Goal: Use online tool/utility: Utilize a website feature to perform a specific function

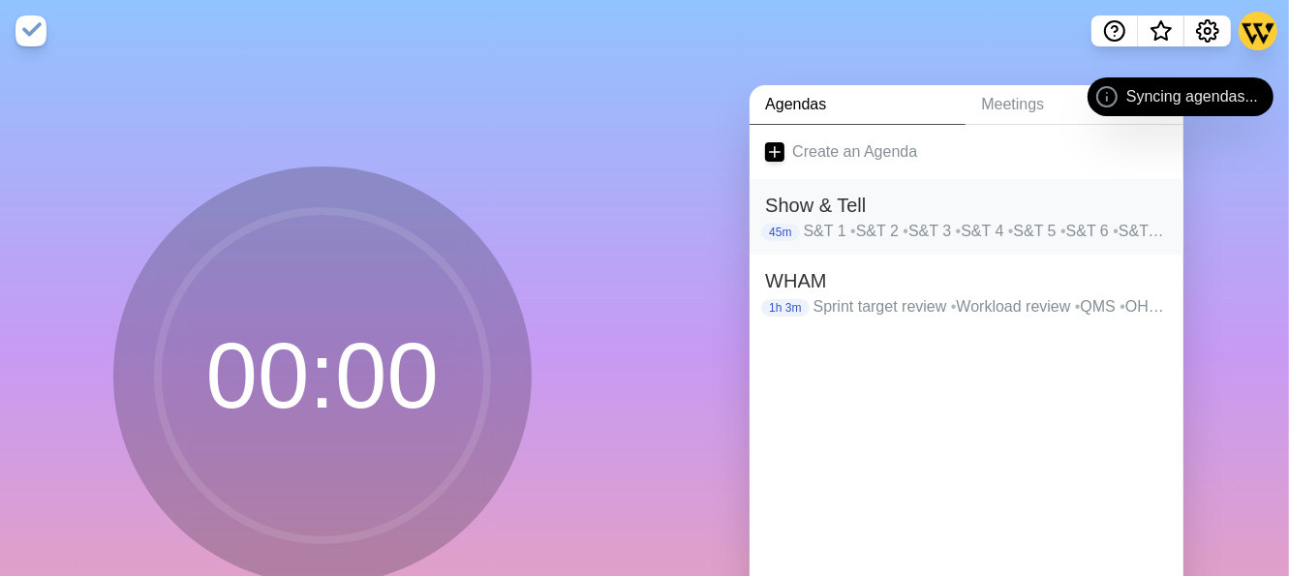
click at [836, 221] on p "S&T 1 • S&T 2 • S&T 3 • S&T 4 • S&T 5 • S&T 6 • S&T 7 • [GEOGRAPHIC_DATA]" at bounding box center [986, 231] width 365 height 23
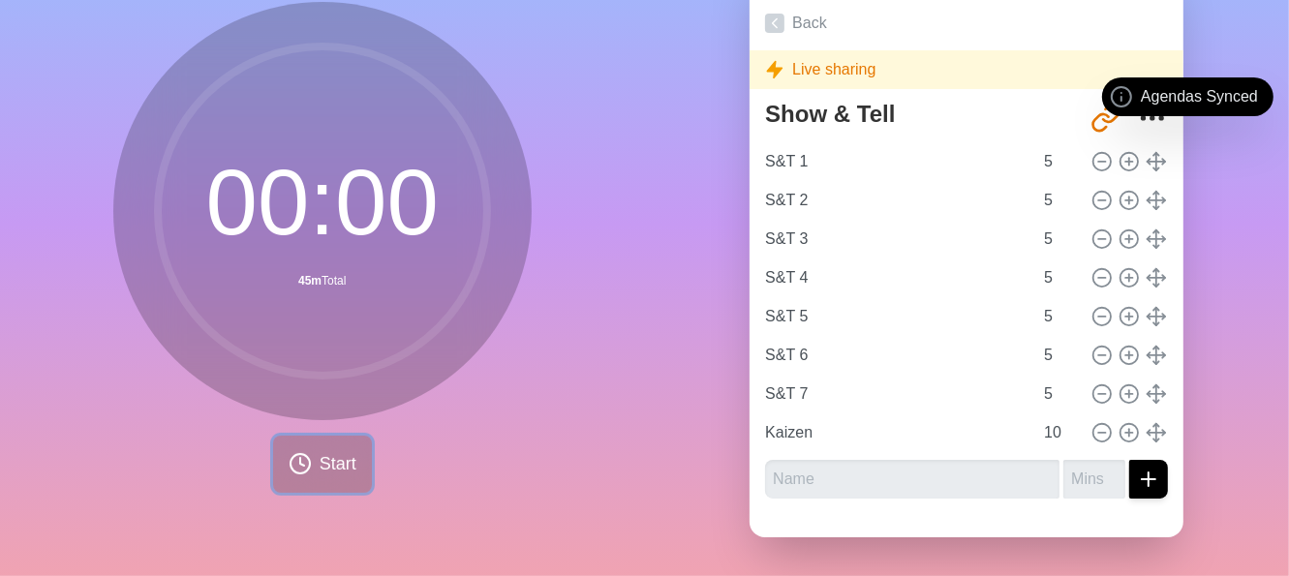
click at [323, 467] on button "Start" at bounding box center [322, 464] width 99 height 57
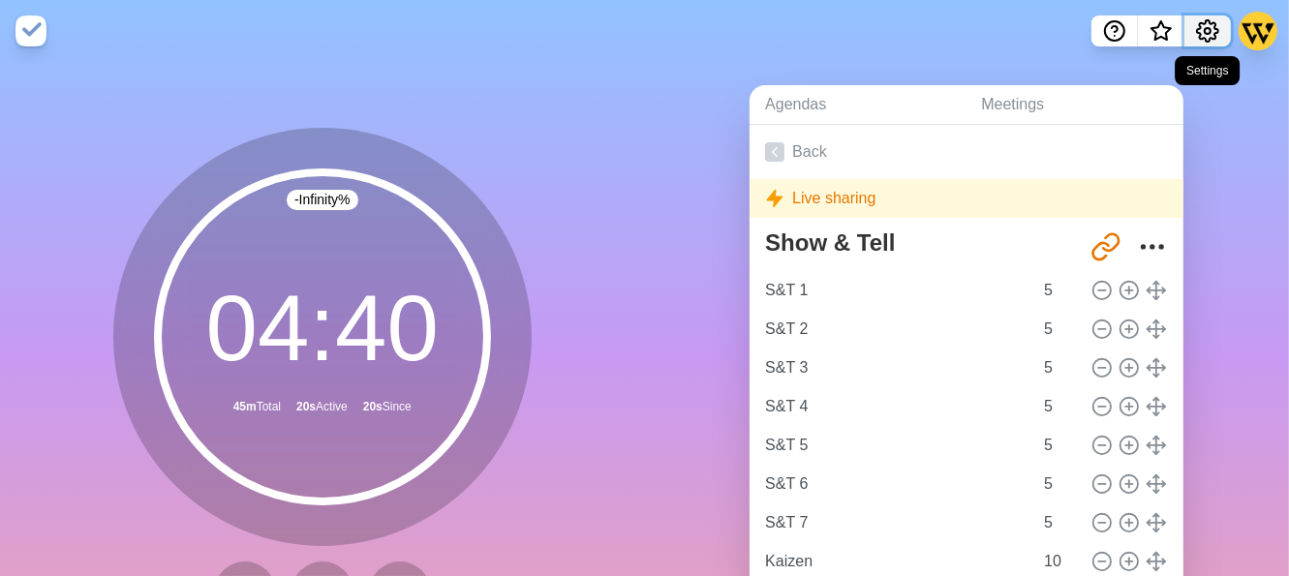
click at [1213, 38] on icon "Settings" at bounding box center [1207, 30] width 21 height 21
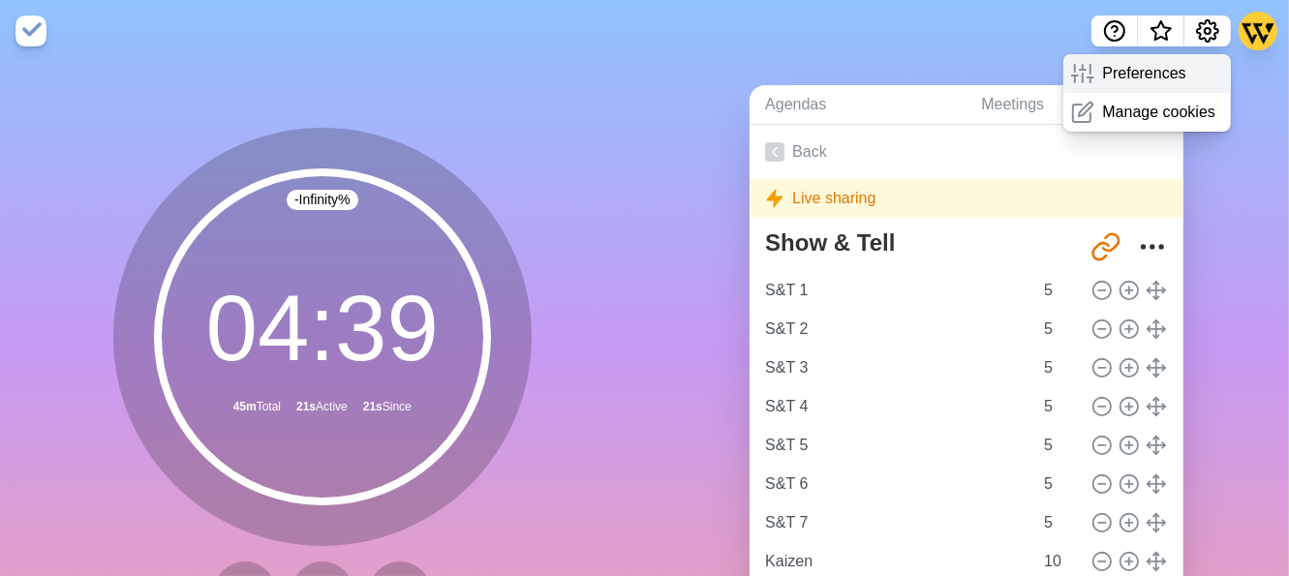
click at [1137, 80] on p "Preferences" at bounding box center [1143, 73] width 83 height 23
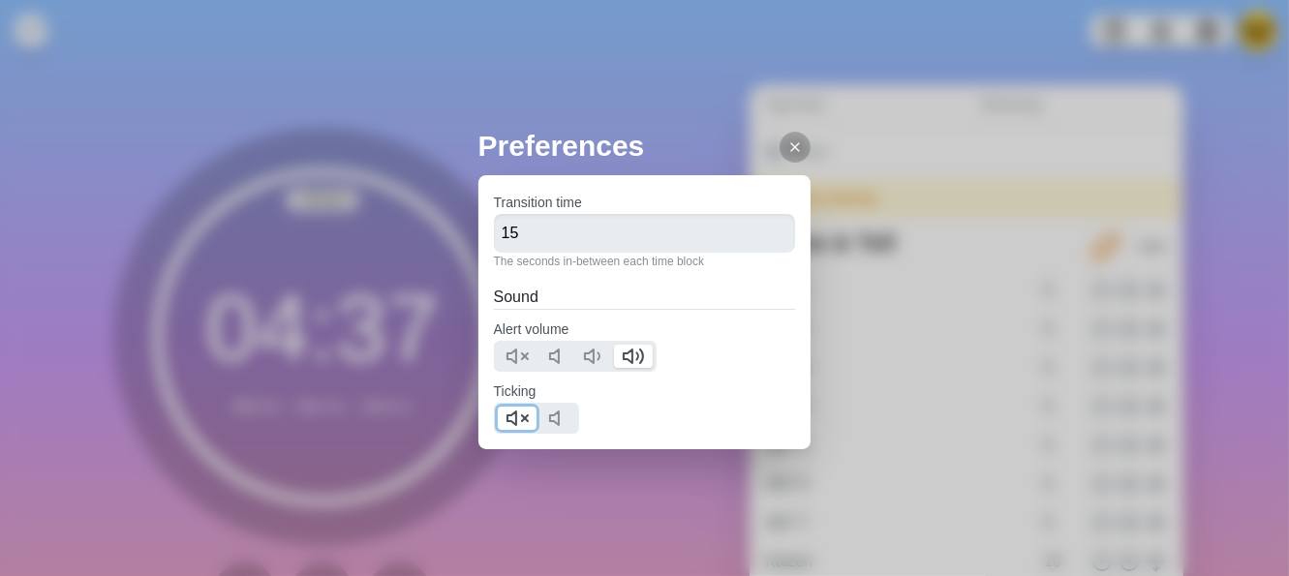
click at [508, 416] on icon at bounding box center [517, 418] width 23 height 23
click at [787, 140] on icon at bounding box center [794, 146] width 15 height 15
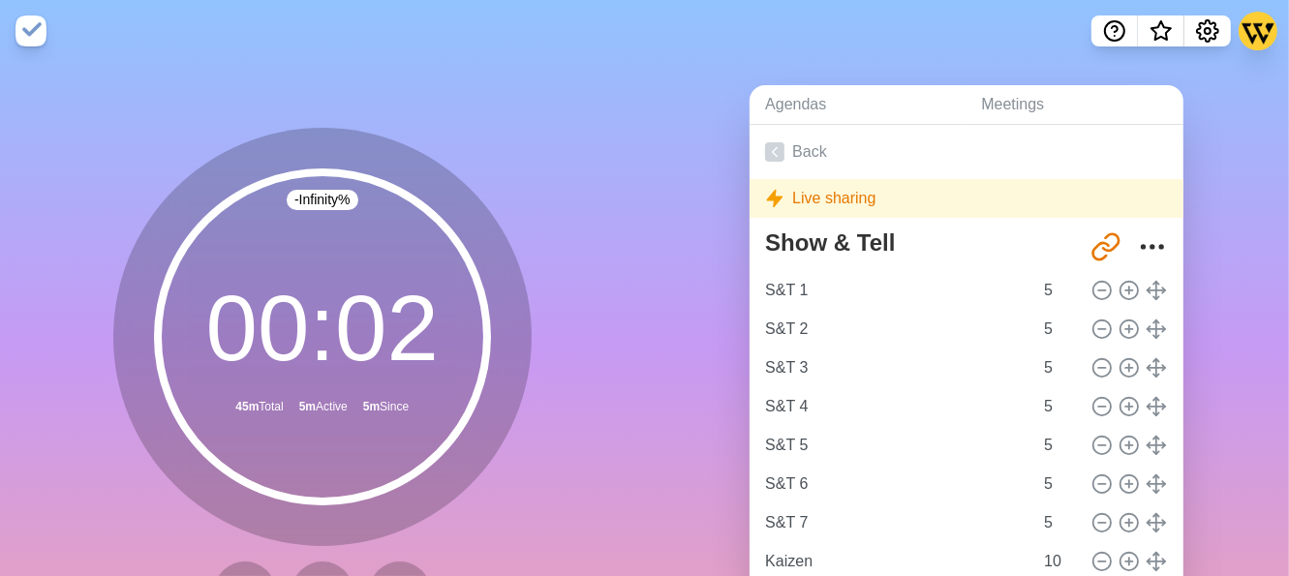
scroll to position [144, 0]
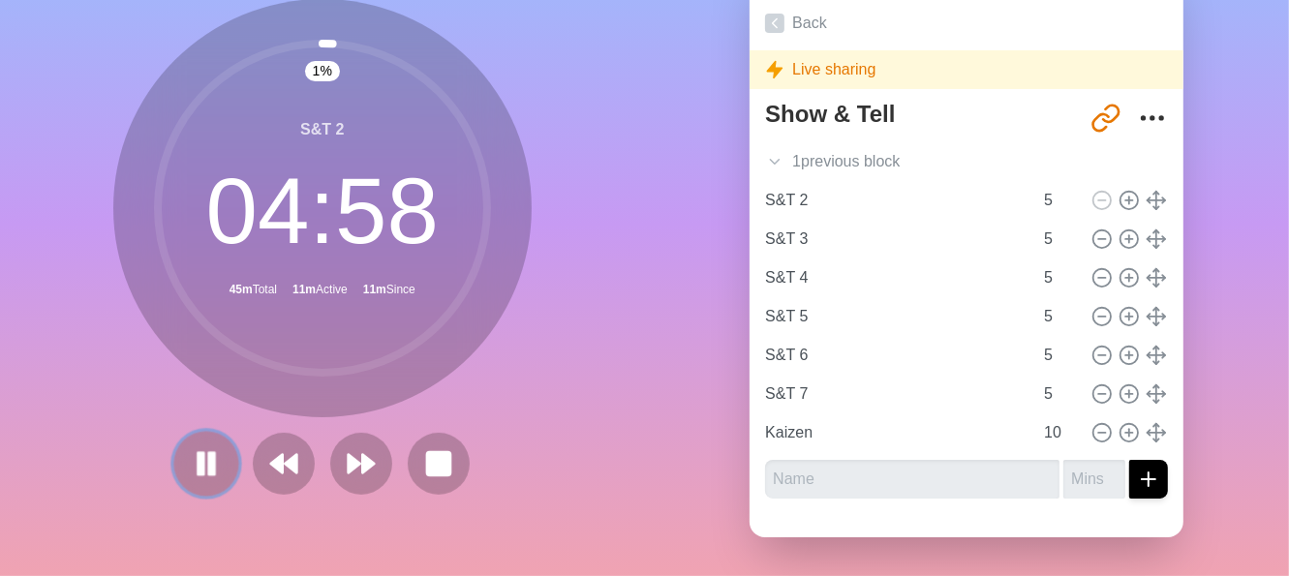
click at [202, 469] on button at bounding box center [205, 463] width 65 height 65
click at [175, 453] on button at bounding box center [205, 463] width 65 height 65
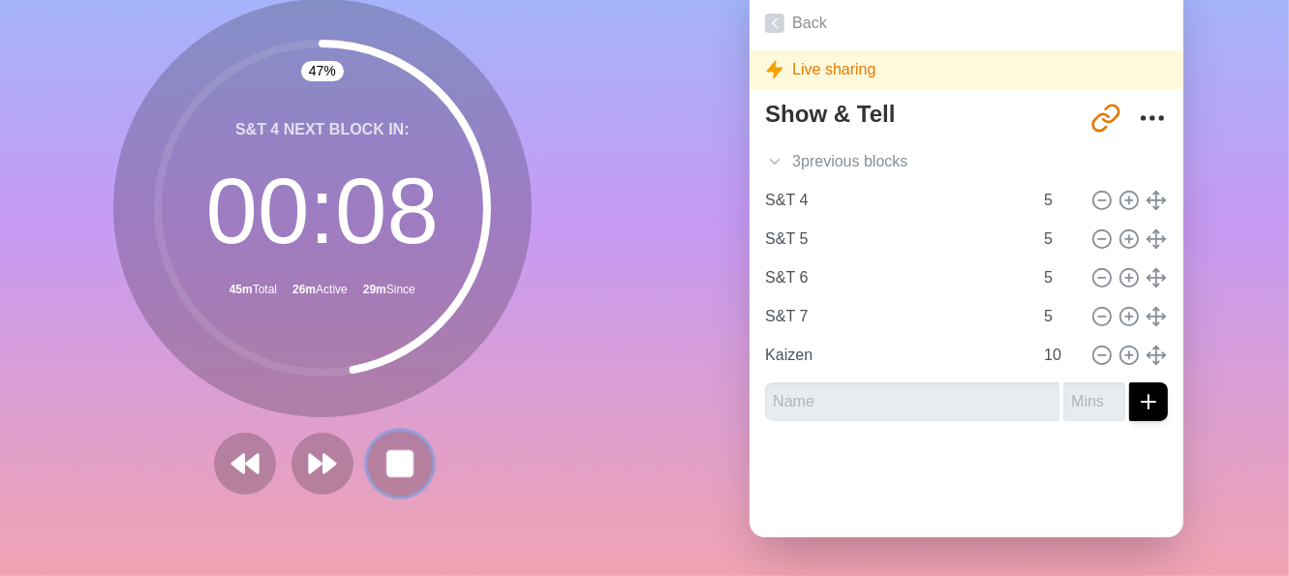
click at [399, 452] on rect at bounding box center [399, 463] width 24 height 24
